Goal: Obtain resource: Download file/media

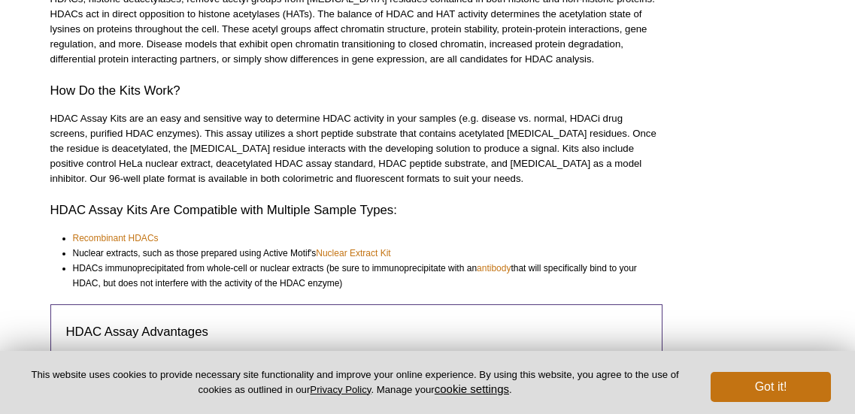
scroll to position [90, 0]
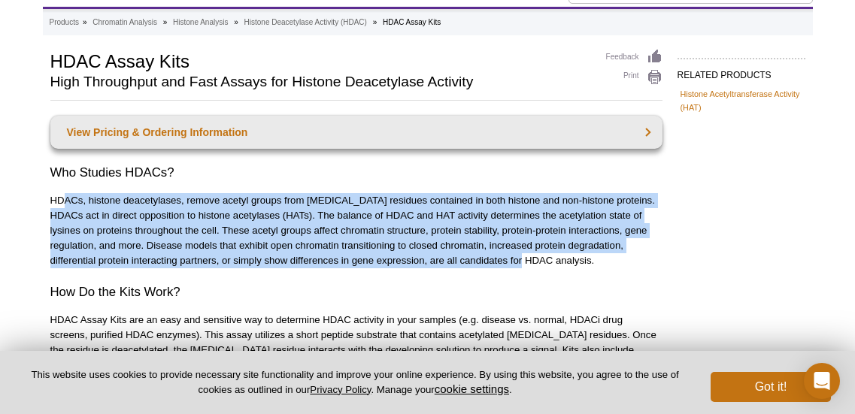
drag, startPoint x: 80, startPoint y: 197, endPoint x: 484, endPoint y: 265, distance: 410.0
click at [484, 265] on p "HDACs, histone deacetylases, remove acetyl groups from [MEDICAL_DATA] residues …" at bounding box center [356, 230] width 612 height 75
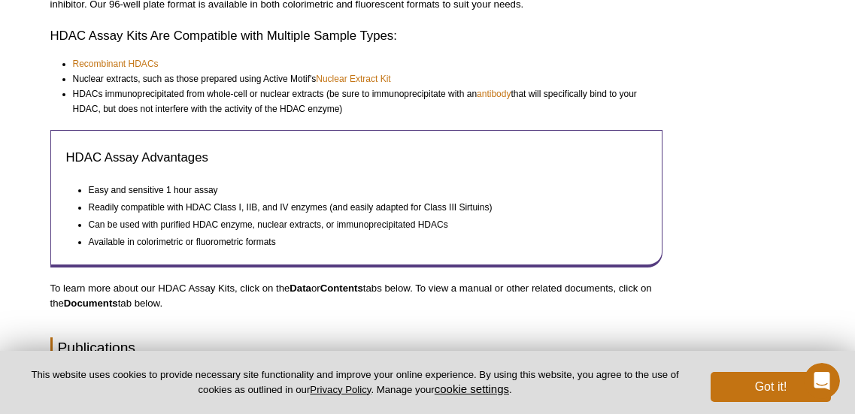
scroll to position [0, 0]
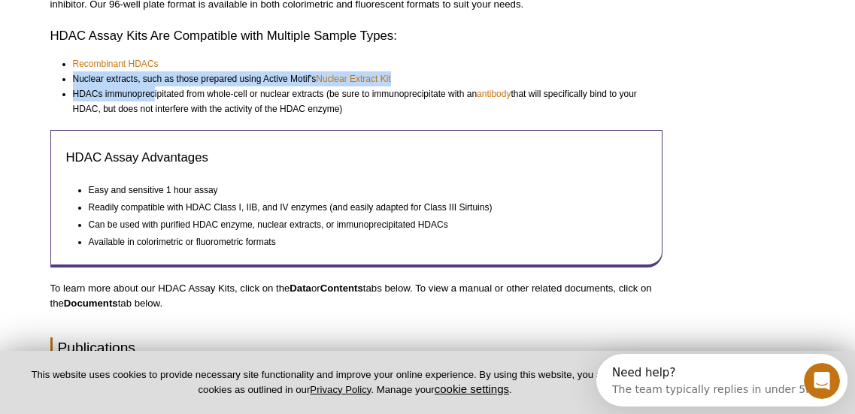
drag, startPoint x: 68, startPoint y: 78, endPoint x: 154, endPoint y: 86, distance: 86.0
click at [154, 86] on ul "Recombinant HDACs Nuclear extracts, such as those prepared using Active Motif's…" at bounding box center [349, 86] width 598 height 60
click at [151, 86] on li "HDACs immunoprecipitated from whole-cell or nuclear extracts (be sure to immuno…" at bounding box center [361, 101] width 576 height 30
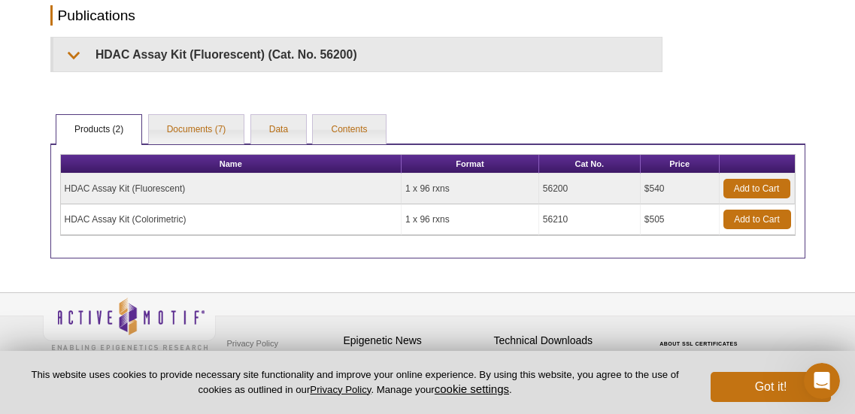
scroll to position [709, 0]
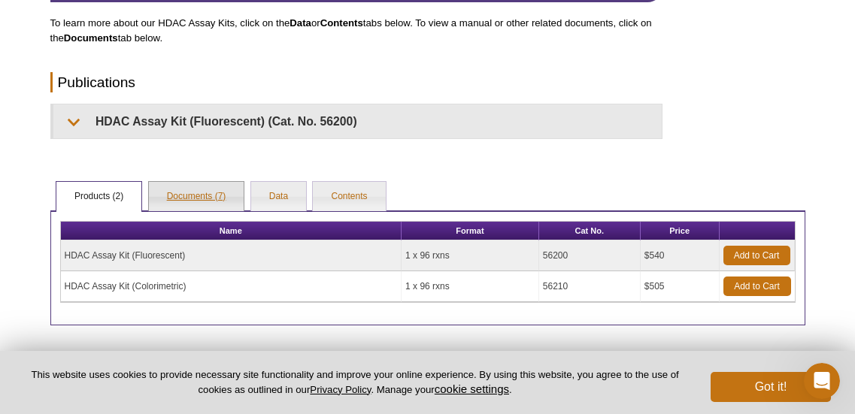
click at [172, 196] on link "Documents (7)" at bounding box center [196, 197] width 95 height 30
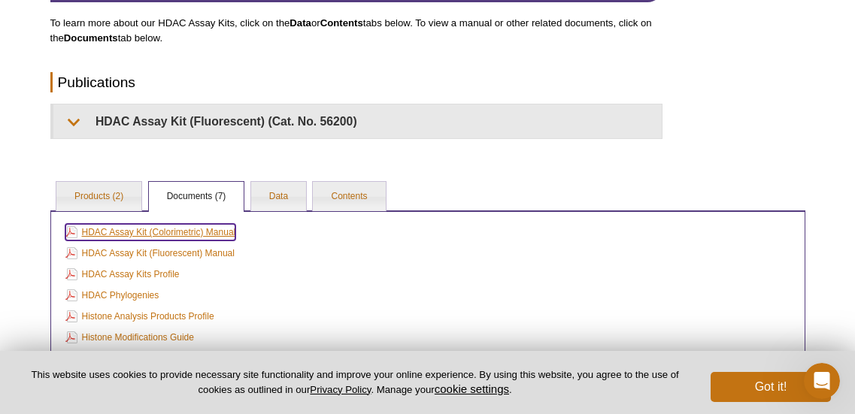
click at [172, 235] on link "HDAC Assay Kit (Colorimetric) Manual" at bounding box center [150, 232] width 171 height 17
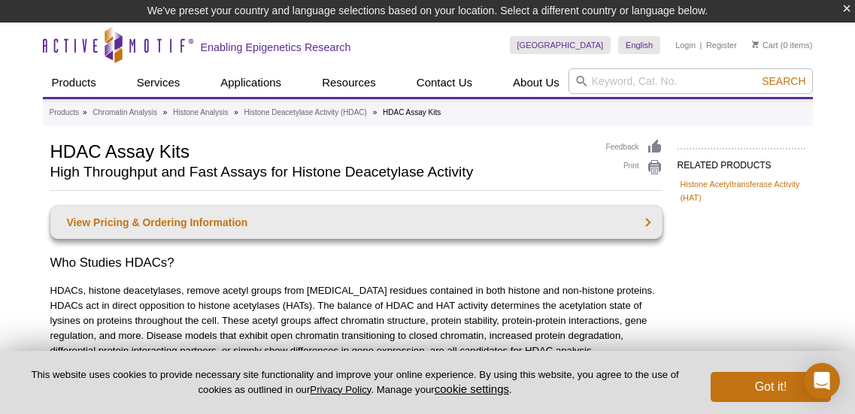
scroll to position [807, 0]
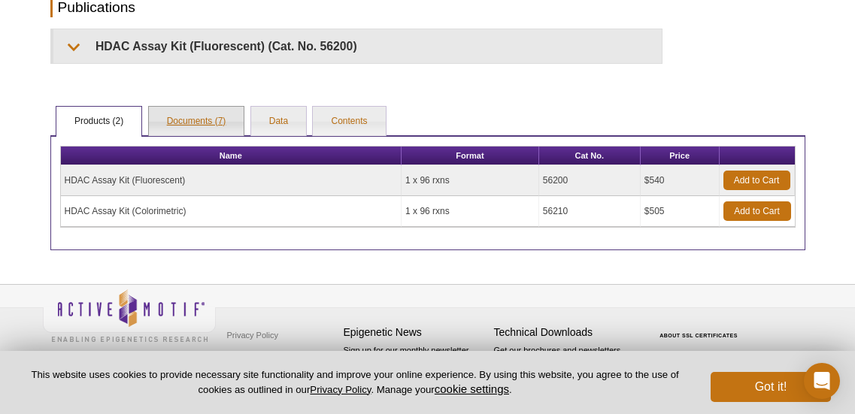
click at [228, 126] on link "Documents (7)" at bounding box center [196, 122] width 95 height 30
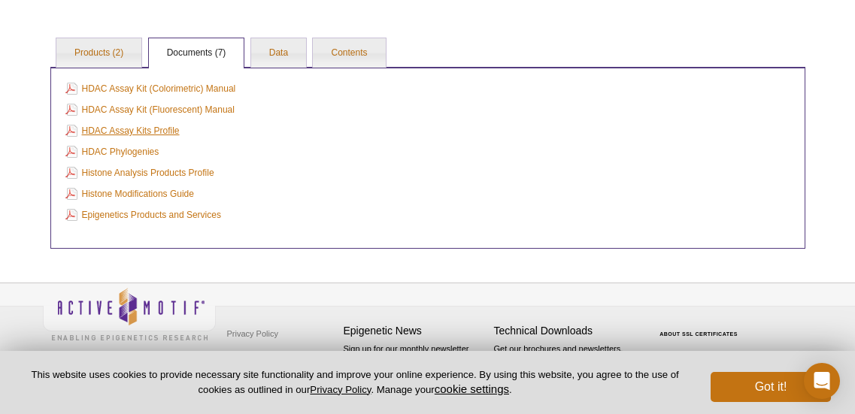
scroll to position [851, 0]
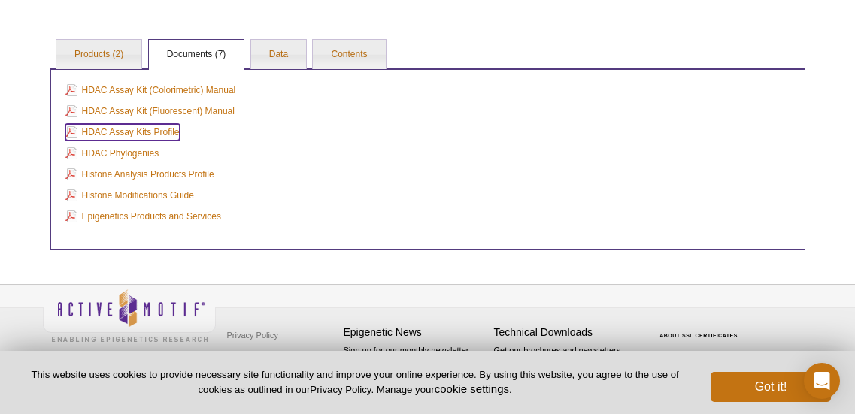
click at [146, 139] on link "HDAC Assay Kits Profile" at bounding box center [122, 132] width 114 height 17
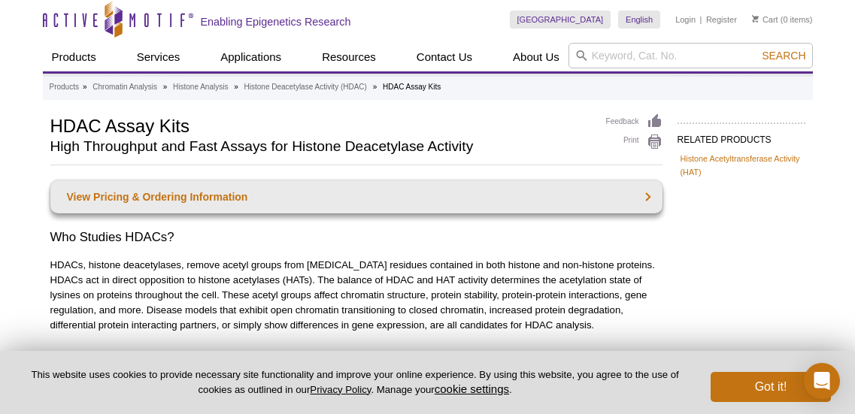
scroll to position [0, 0]
